Goal: Task Accomplishment & Management: Manage account settings

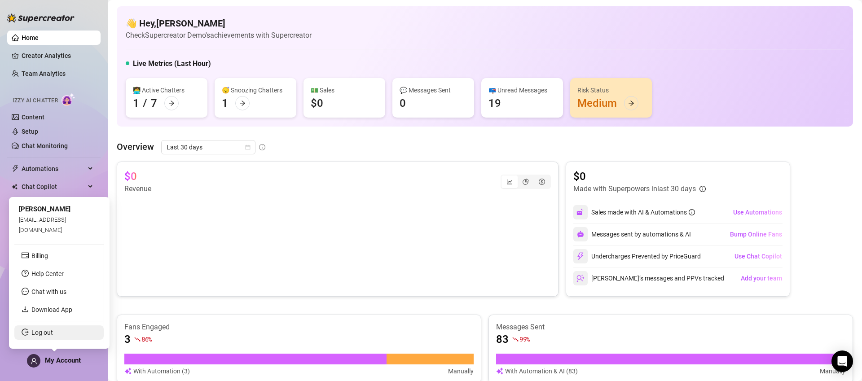
click at [53, 330] on link "Log out" at bounding box center [42, 332] width 22 height 7
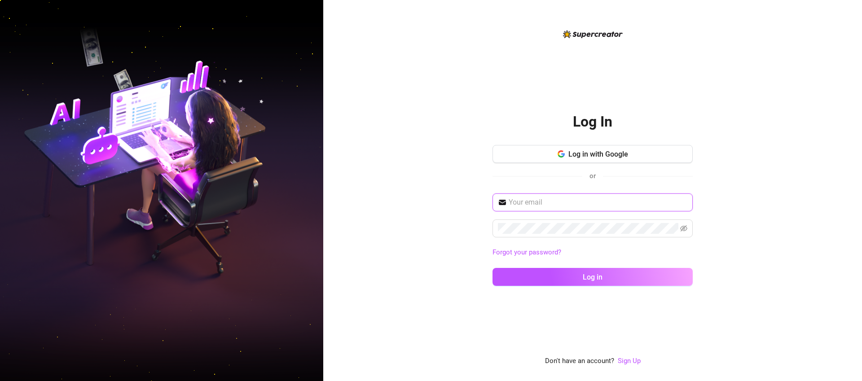
type input "[EMAIL_ADDRESS][DOMAIN_NAME]"
click at [618, 154] on span "Log in with Google" at bounding box center [598, 154] width 60 height 9
